Goal: Find specific page/section: Find specific page/section

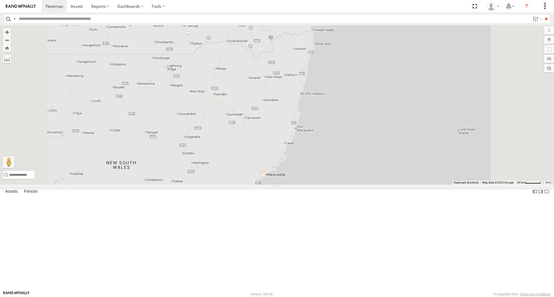
click at [335, 185] on div "[PERSON_NAME] - 360NA6 [GEOGRAPHIC_DATA] 13 [PERSON_NAME] - 842JY2 [PERSON_NAME…" at bounding box center [277, 104] width 554 height 159
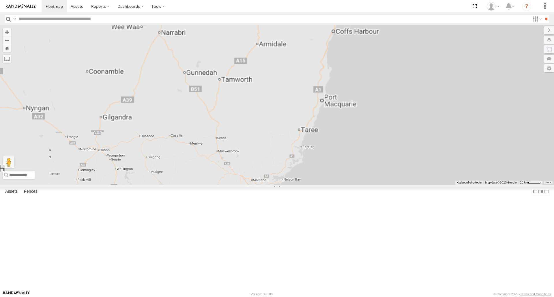
drag, startPoint x: 352, startPoint y: 173, endPoint x: 305, endPoint y: 306, distance: 141.3
click at [305, 297] on html at bounding box center [277, 148] width 554 height 297
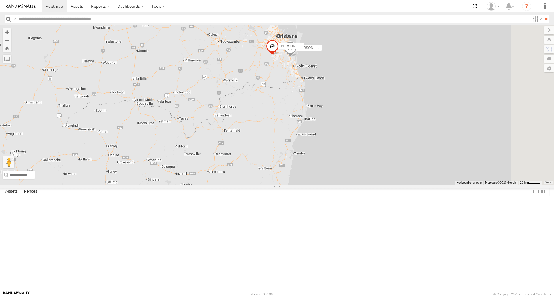
drag, startPoint x: 332, startPoint y: 142, endPoint x: 327, endPoint y: 222, distance: 80.9
click at [327, 185] on div "[PERSON_NAME] - 360NA6 [GEOGRAPHIC_DATA] [PERSON_NAME] - 842JY2 [PERSON_NAME] 3…" at bounding box center [277, 104] width 554 height 159
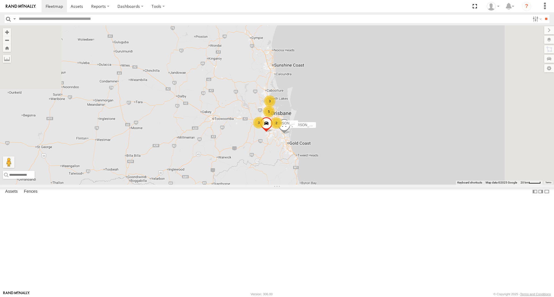
click at [330, 158] on div "[PERSON_NAME] - 360NA6 [GEOGRAPHIC_DATA] [PERSON_NAME] - 842JY2 [PERSON_NAME] 3…" at bounding box center [277, 104] width 554 height 159
click at [326, 161] on div "[PERSON_NAME] - 360NA6 [GEOGRAPHIC_DATA] [PERSON_NAME] - 842JY2 [PERSON_NAME] 3…" at bounding box center [277, 104] width 554 height 159
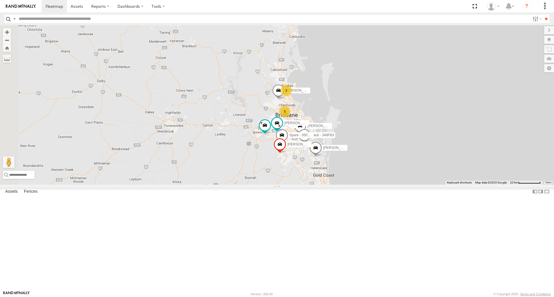
click at [337, 185] on div "[PERSON_NAME] - 360NA6 [GEOGRAPHIC_DATA] [PERSON_NAME] - 842JY2 [PERSON_NAME] 3…" at bounding box center [277, 104] width 554 height 159
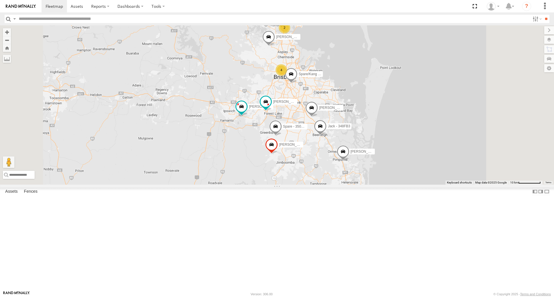
drag, startPoint x: 318, startPoint y: 189, endPoint x: 312, endPoint y: 189, distance: 5.5
click at [312, 185] on div "[PERSON_NAME] - 360NA6 [GEOGRAPHIC_DATA] [PERSON_NAME] - 842JY2 [PERSON_NAME] 3…" at bounding box center [277, 104] width 554 height 159
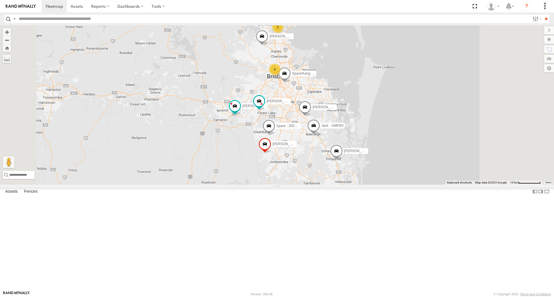
click at [312, 185] on div "[PERSON_NAME] - 360NA6 [GEOGRAPHIC_DATA] [PERSON_NAME] - 842JY2 [PERSON_NAME] 3…" at bounding box center [277, 104] width 554 height 159
